Goal: Task Accomplishment & Management: Manage account settings

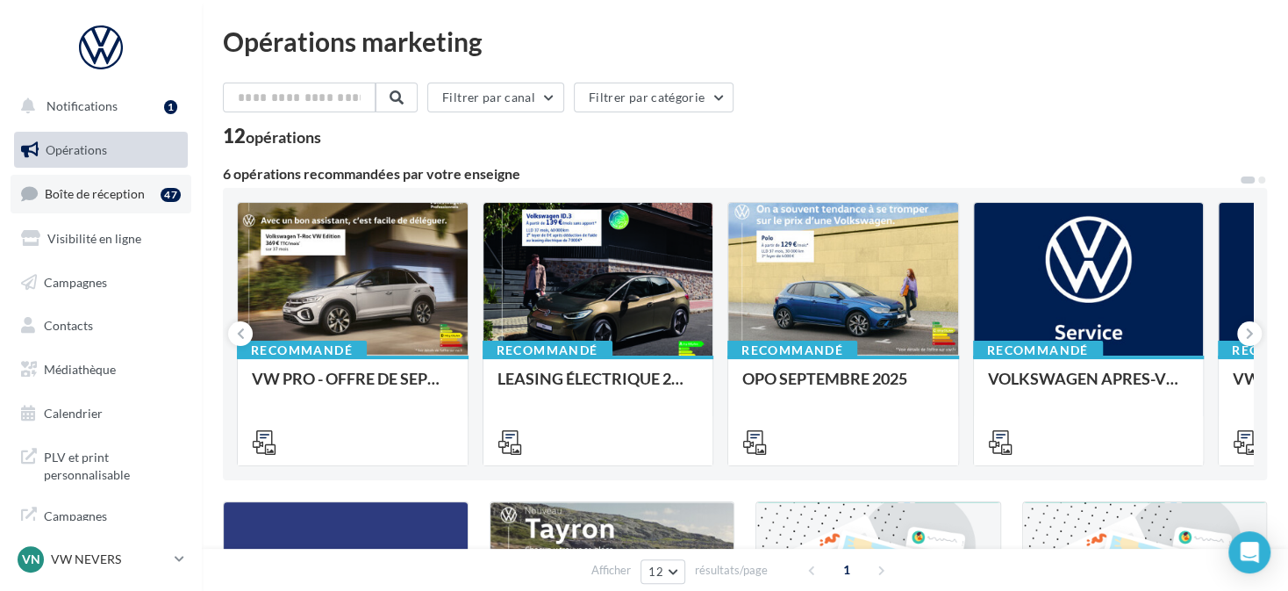
click at [114, 201] on link "Boîte de réception 47" at bounding box center [101, 194] width 181 height 38
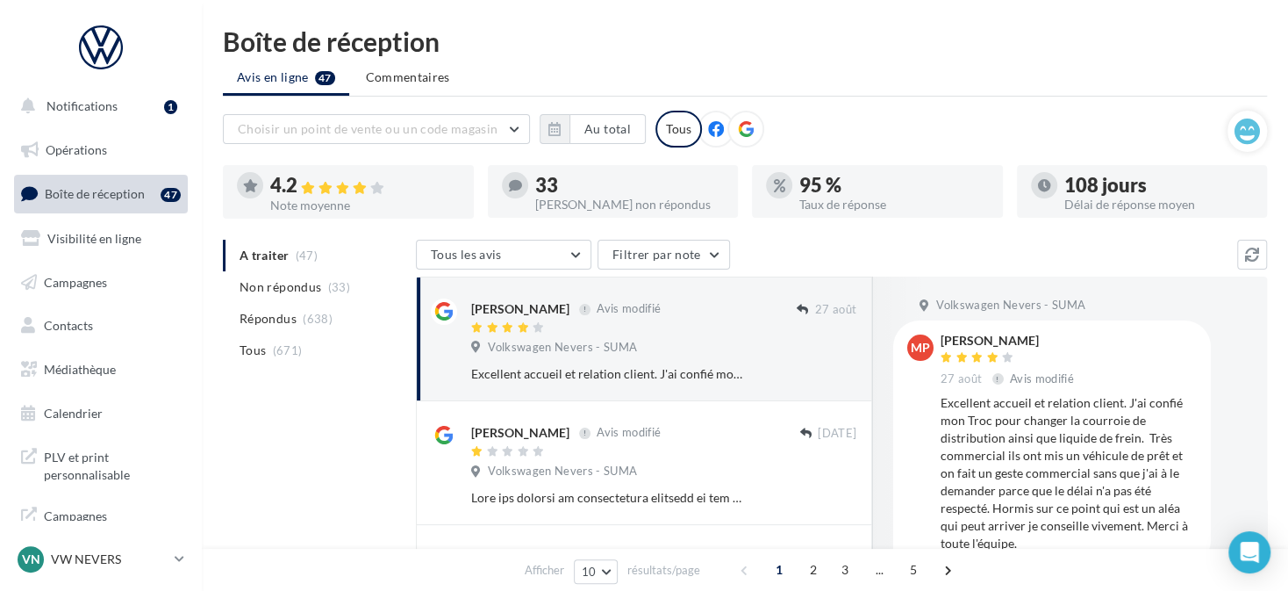
click at [731, 133] on div at bounding box center [745, 129] width 37 height 37
click at [563, 133] on button "button" at bounding box center [555, 129] width 30 height 30
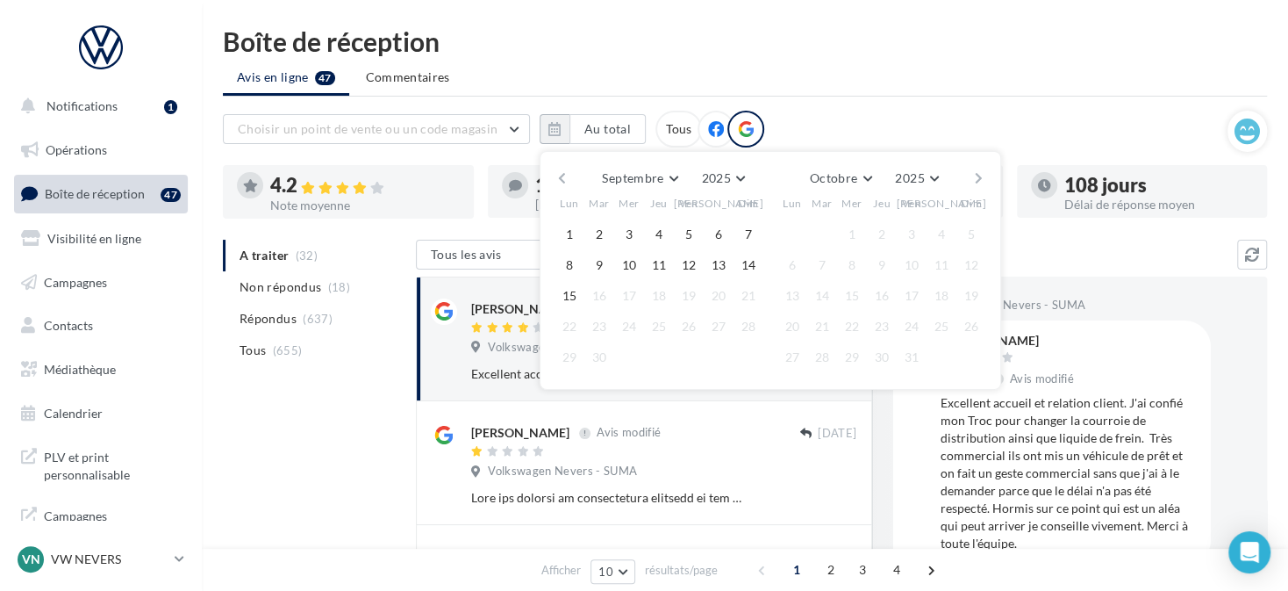
click at [562, 168] on button "button" at bounding box center [562, 178] width 15 height 25
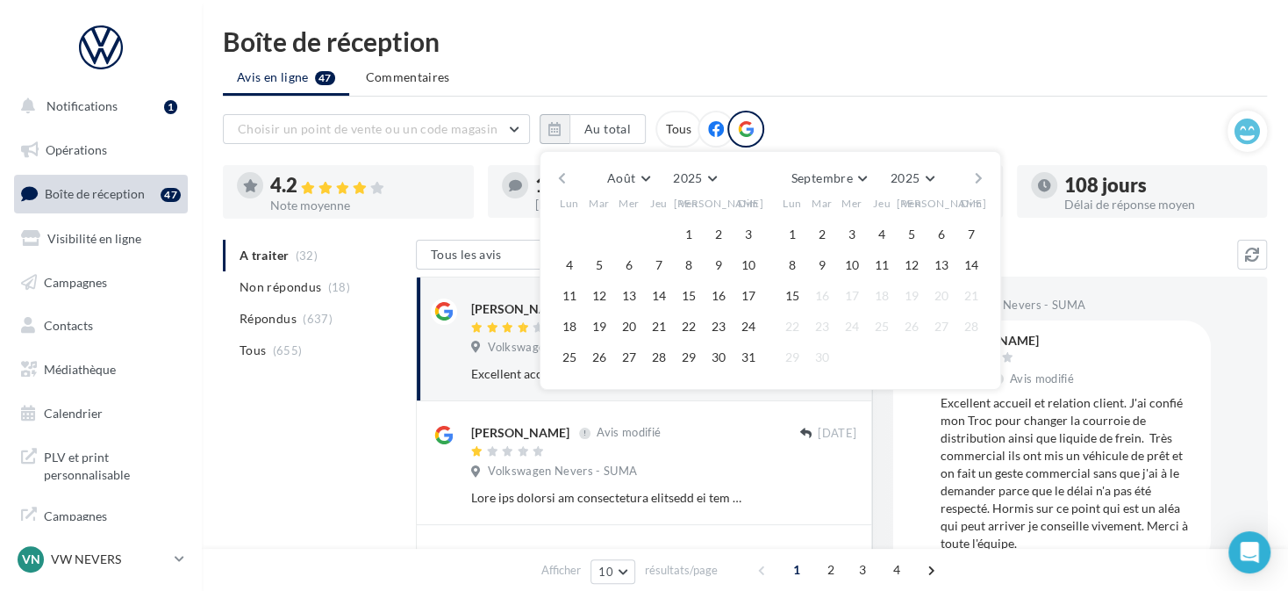
click at [562, 168] on button "button" at bounding box center [562, 178] width 15 height 25
click at [603, 221] on button "1" at bounding box center [599, 234] width 26 height 26
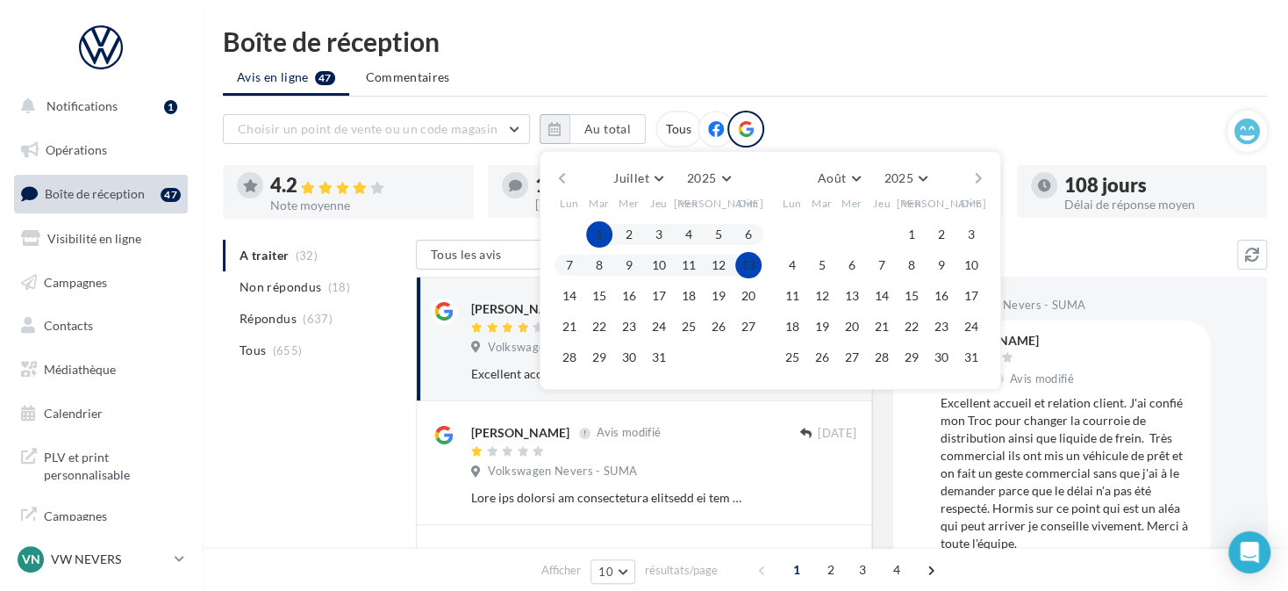
click at [976, 171] on button "button" at bounding box center [978, 178] width 15 height 25
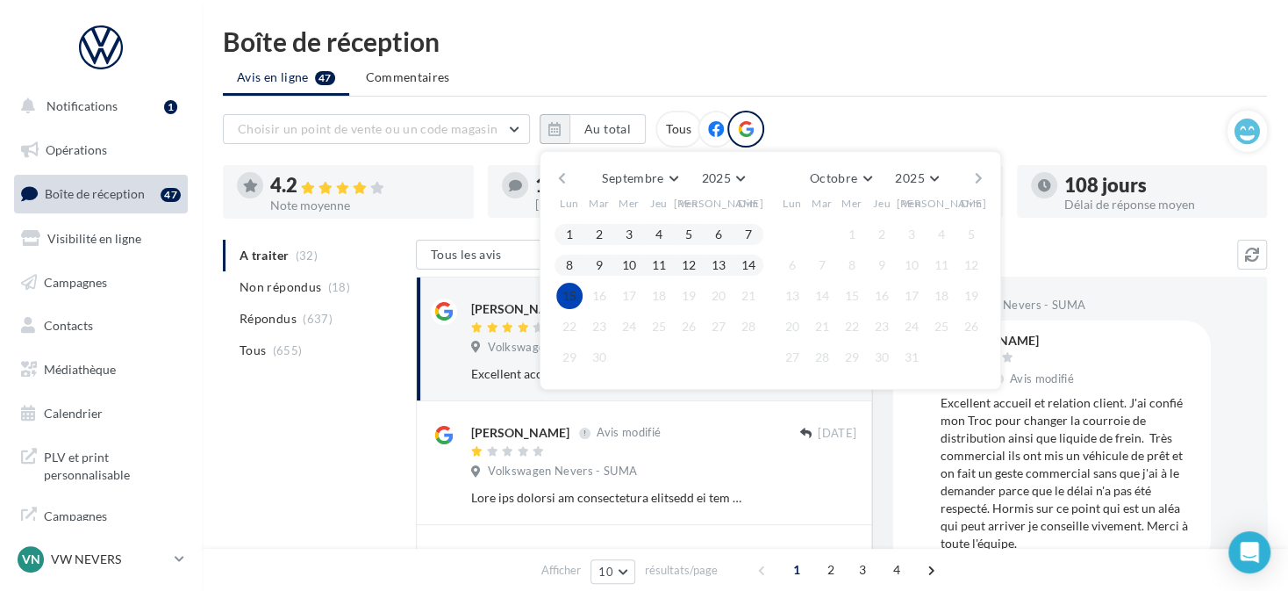
click at [574, 289] on button "15" at bounding box center [569, 296] width 26 height 26
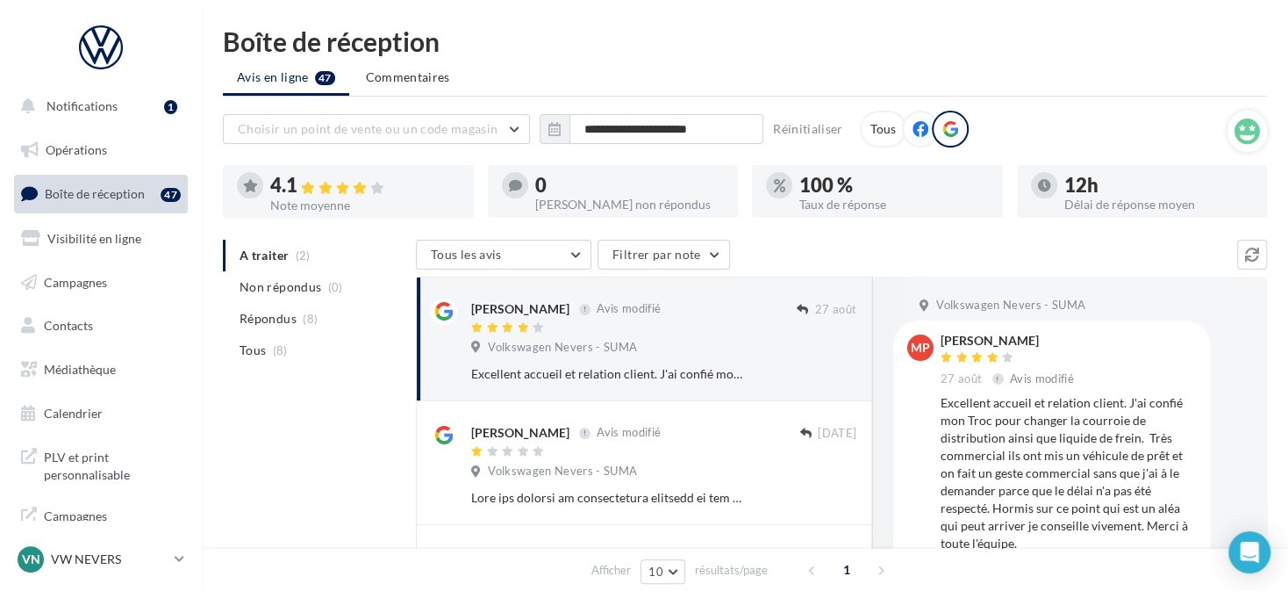
click at [194, 554] on div "VN VW NEVERS vw-nev-dup" at bounding box center [101, 566] width 202 height 48
click at [183, 556] on icon at bounding box center [180, 558] width 10 height 15
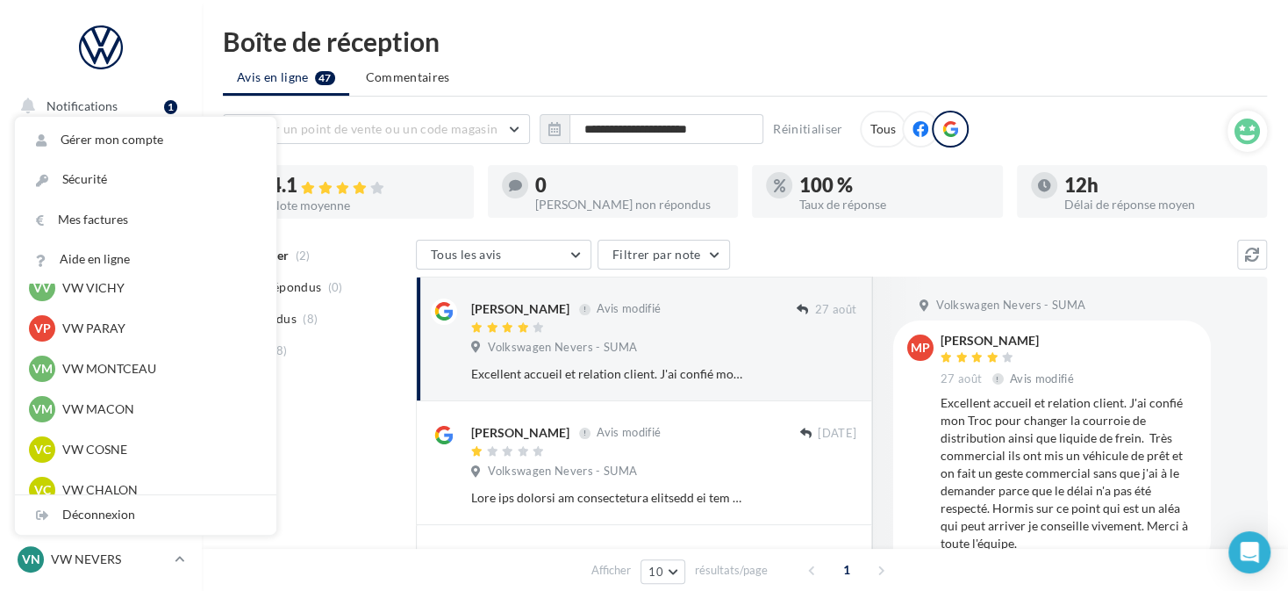
scroll to position [702, 0]
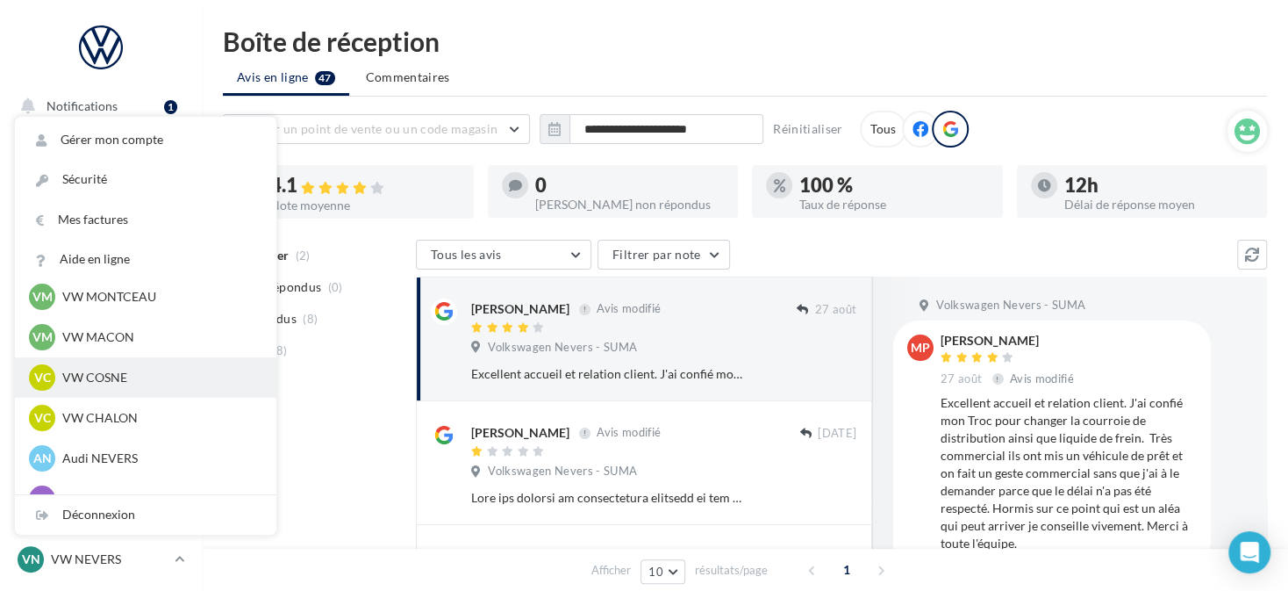
click at [169, 381] on p "VW COSNE" at bounding box center [158, 378] width 193 height 18
